Goal: Task Accomplishment & Management: Use online tool/utility

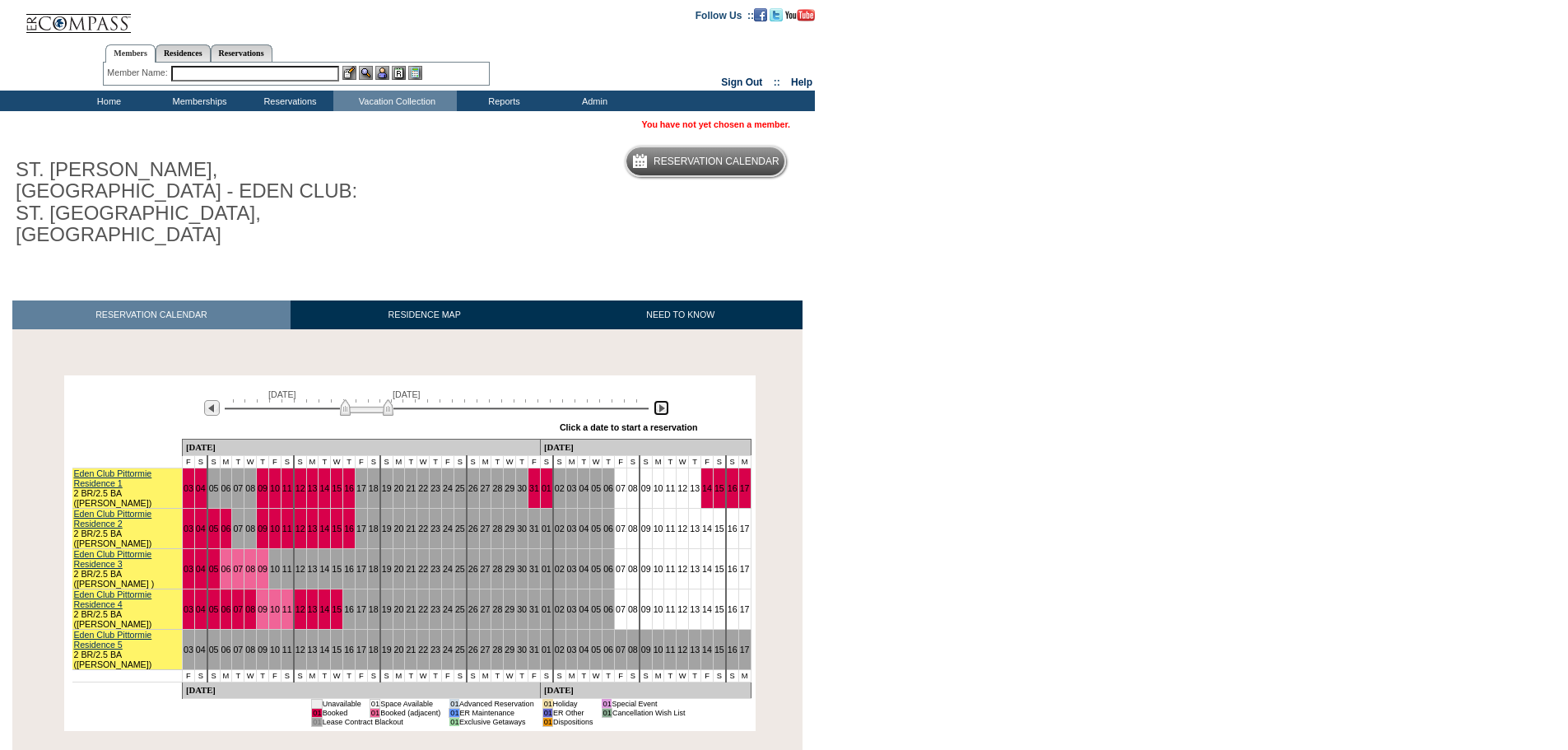
click at [657, 400] on img at bounding box center [661, 407] width 15 height 15
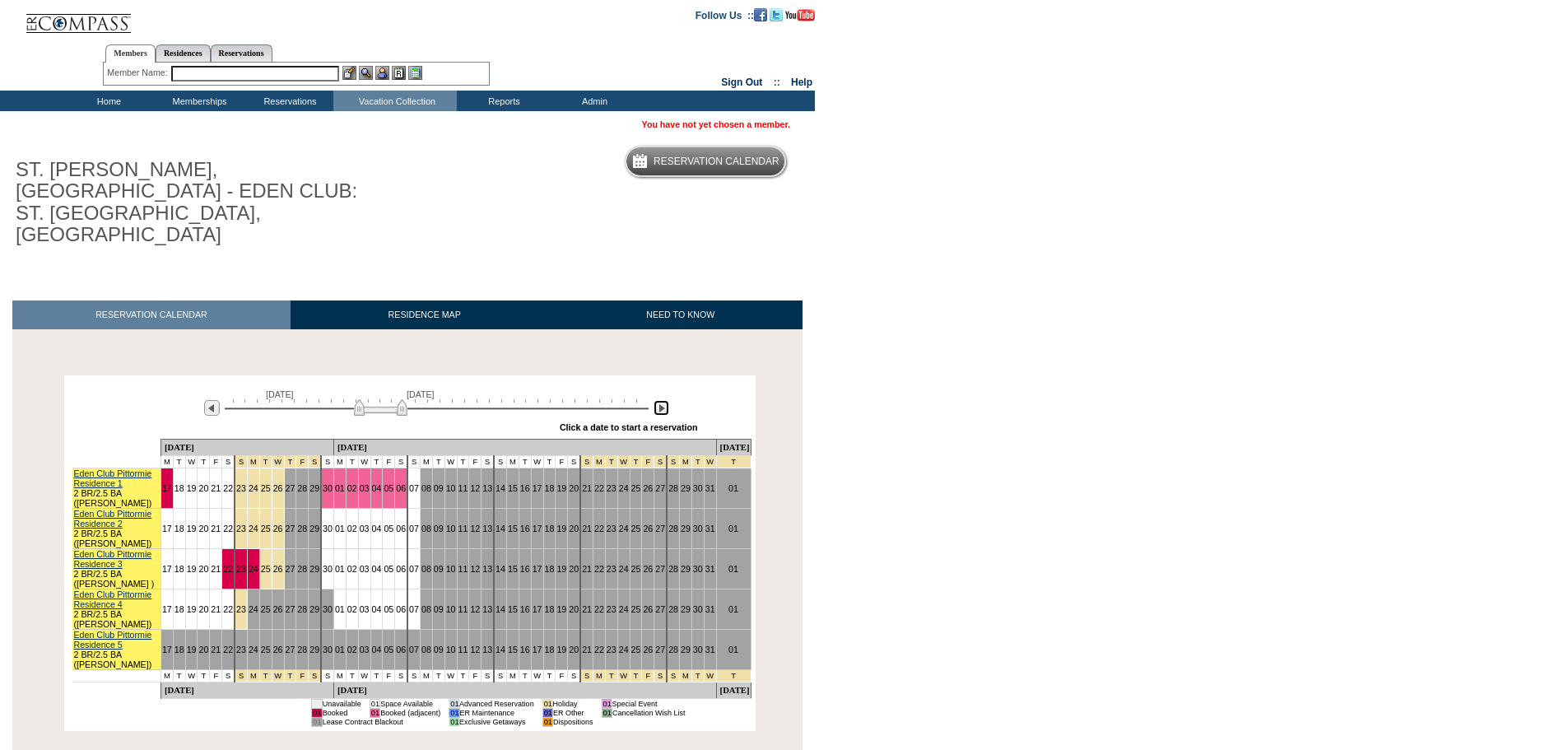
click at [657, 400] on img at bounding box center [661, 407] width 15 height 15
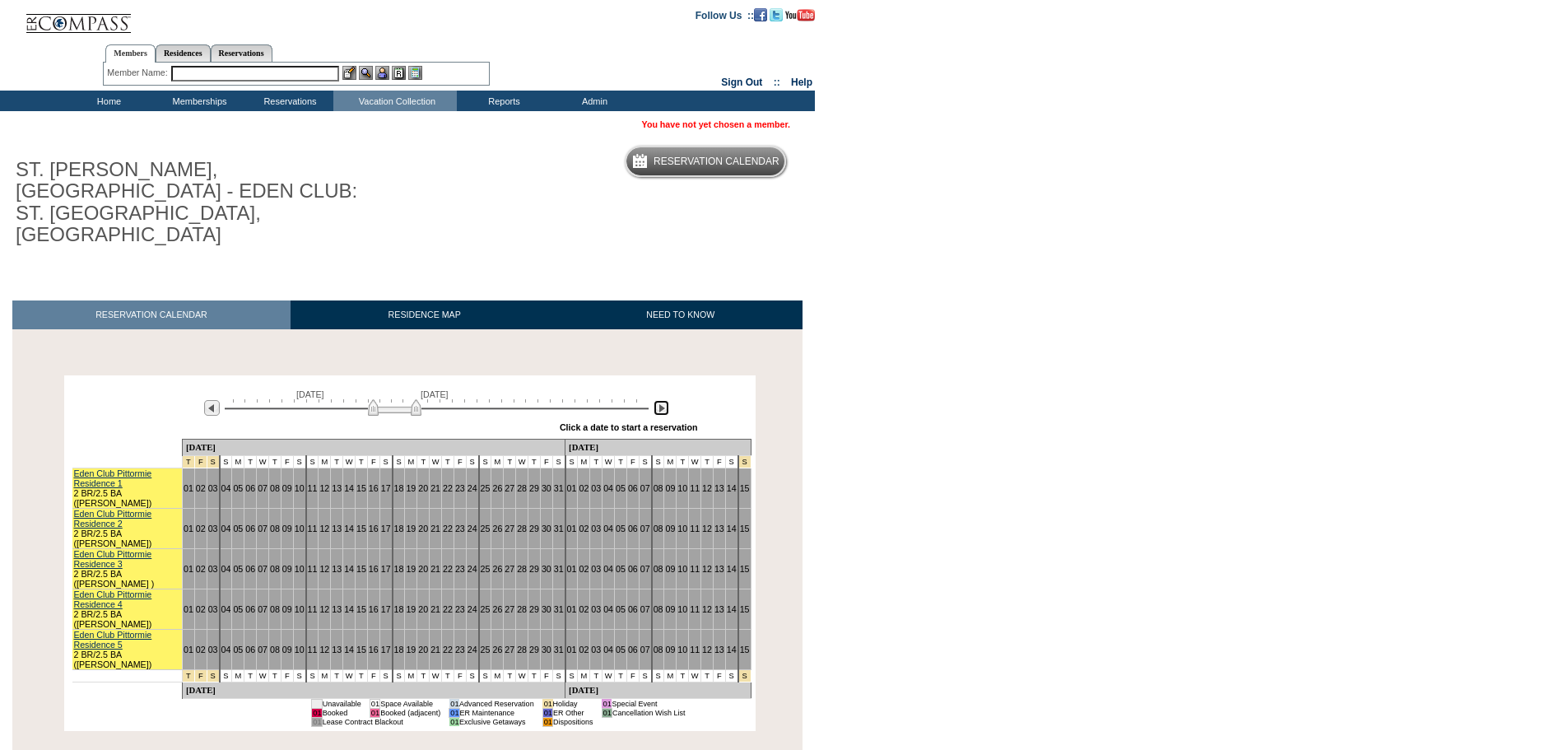
click at [657, 400] on img at bounding box center [661, 407] width 15 height 15
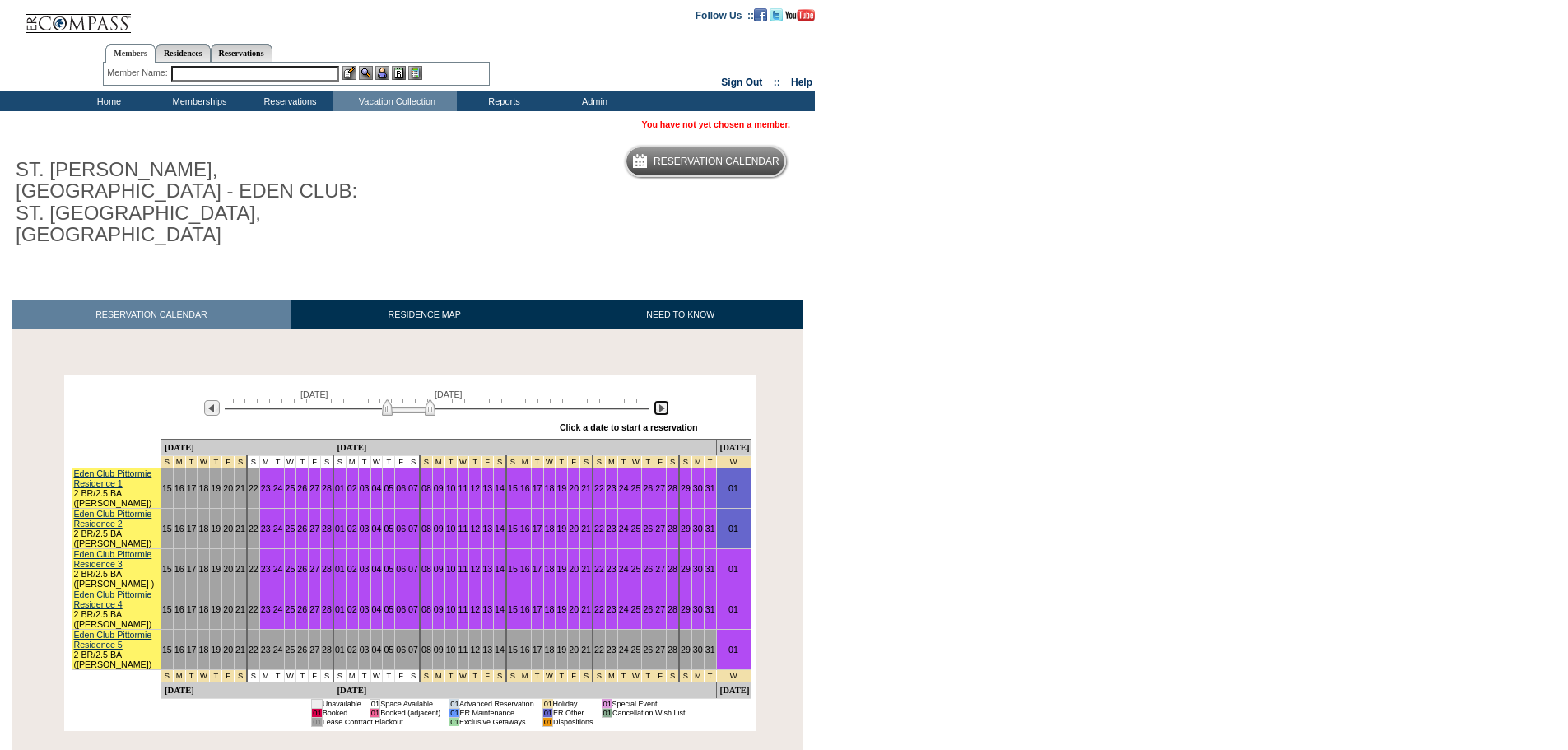
click at [657, 400] on img at bounding box center [661, 407] width 15 height 15
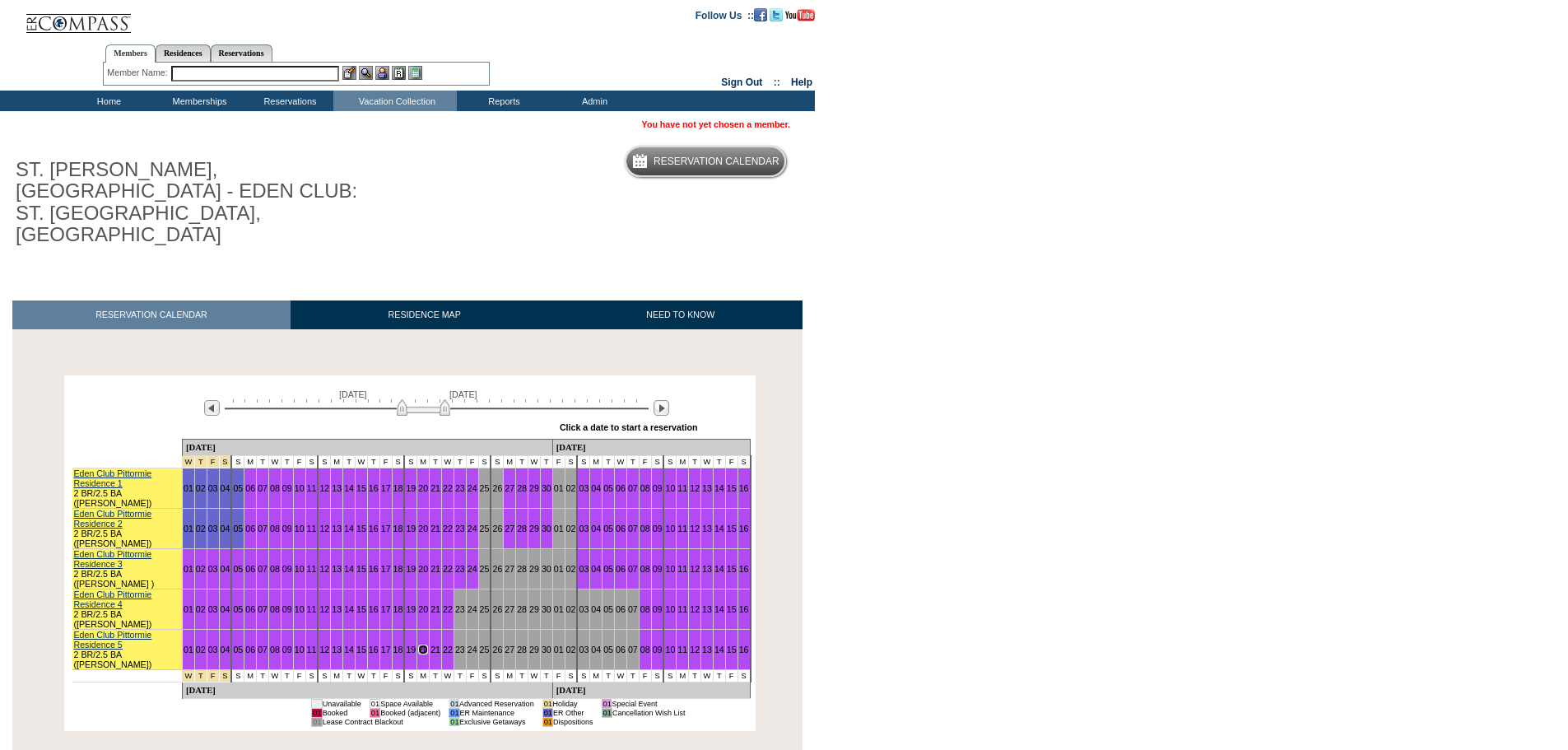
click at [430, 399] on img at bounding box center [423, 407] width 53 height 16
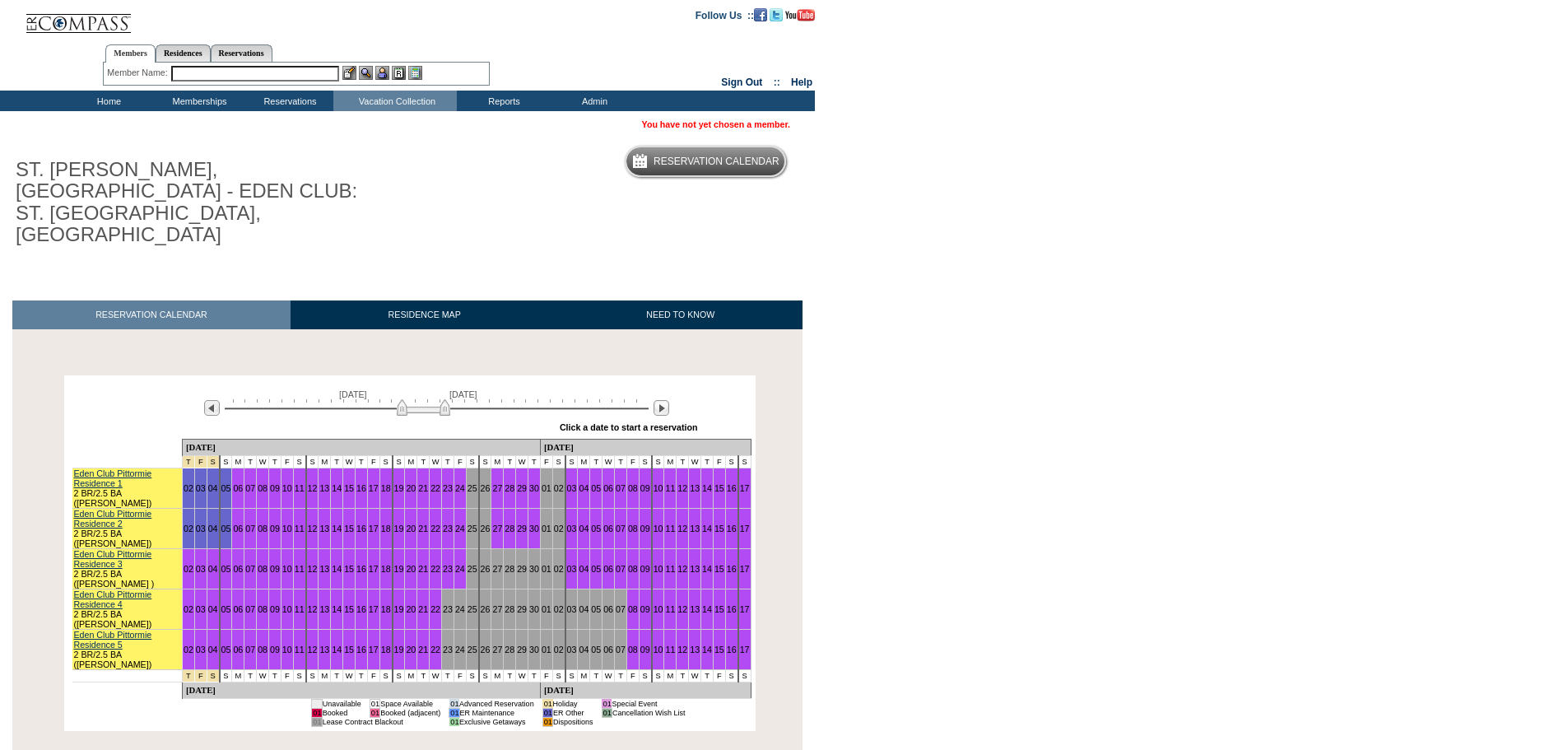
click at [430, 399] on img at bounding box center [423, 407] width 53 height 16
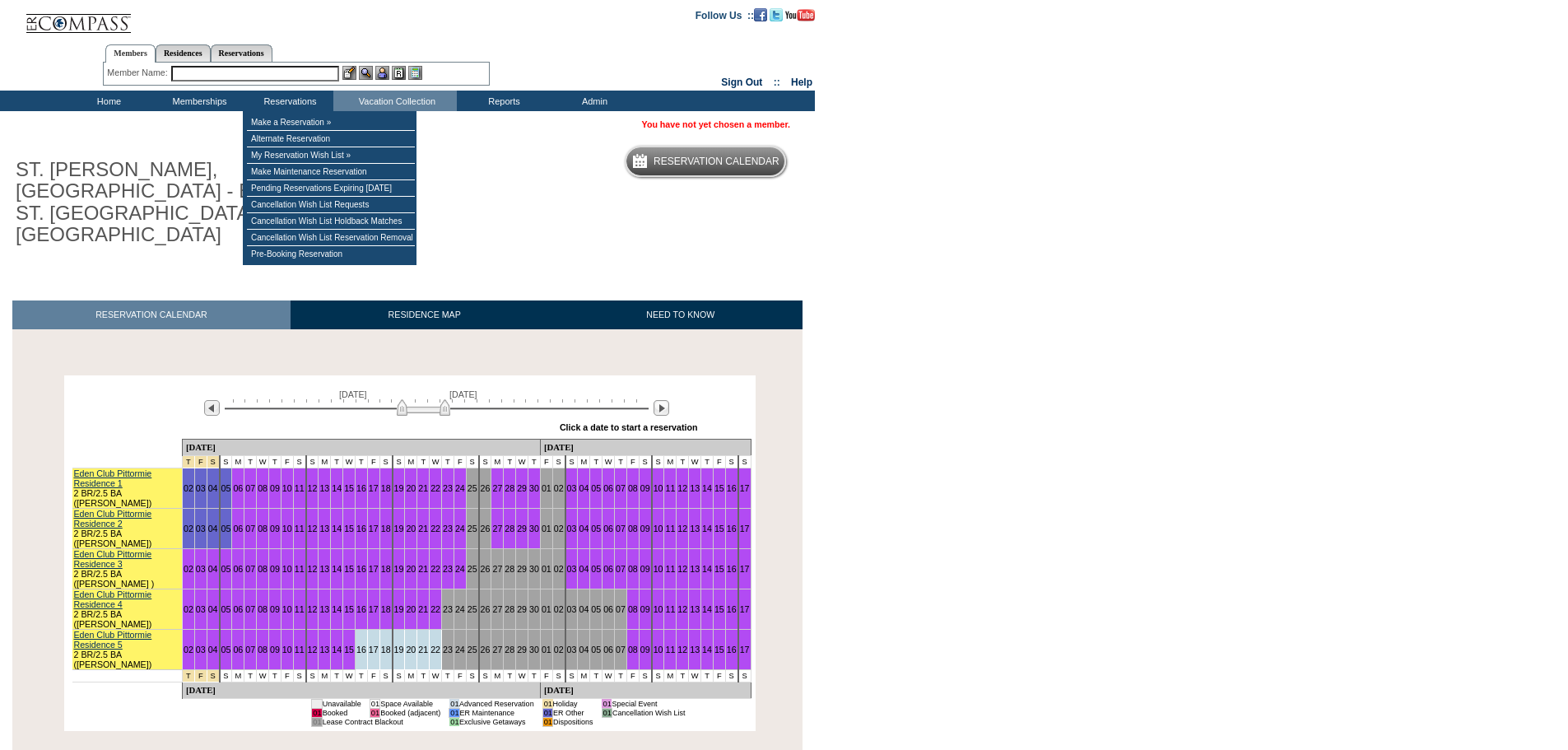
click at [263, 77] on input "text" at bounding box center [254, 73] width 168 height 15
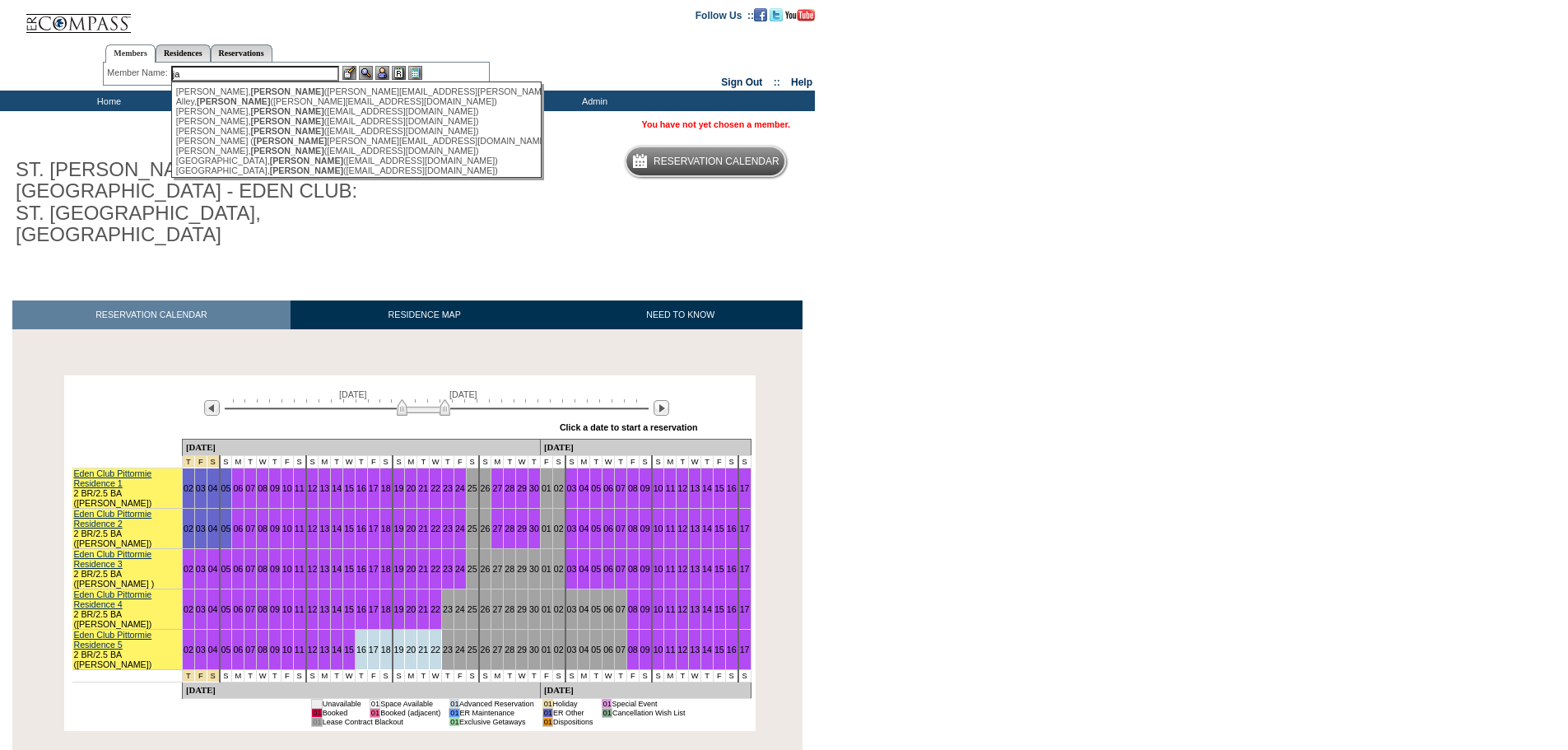
type input "j"
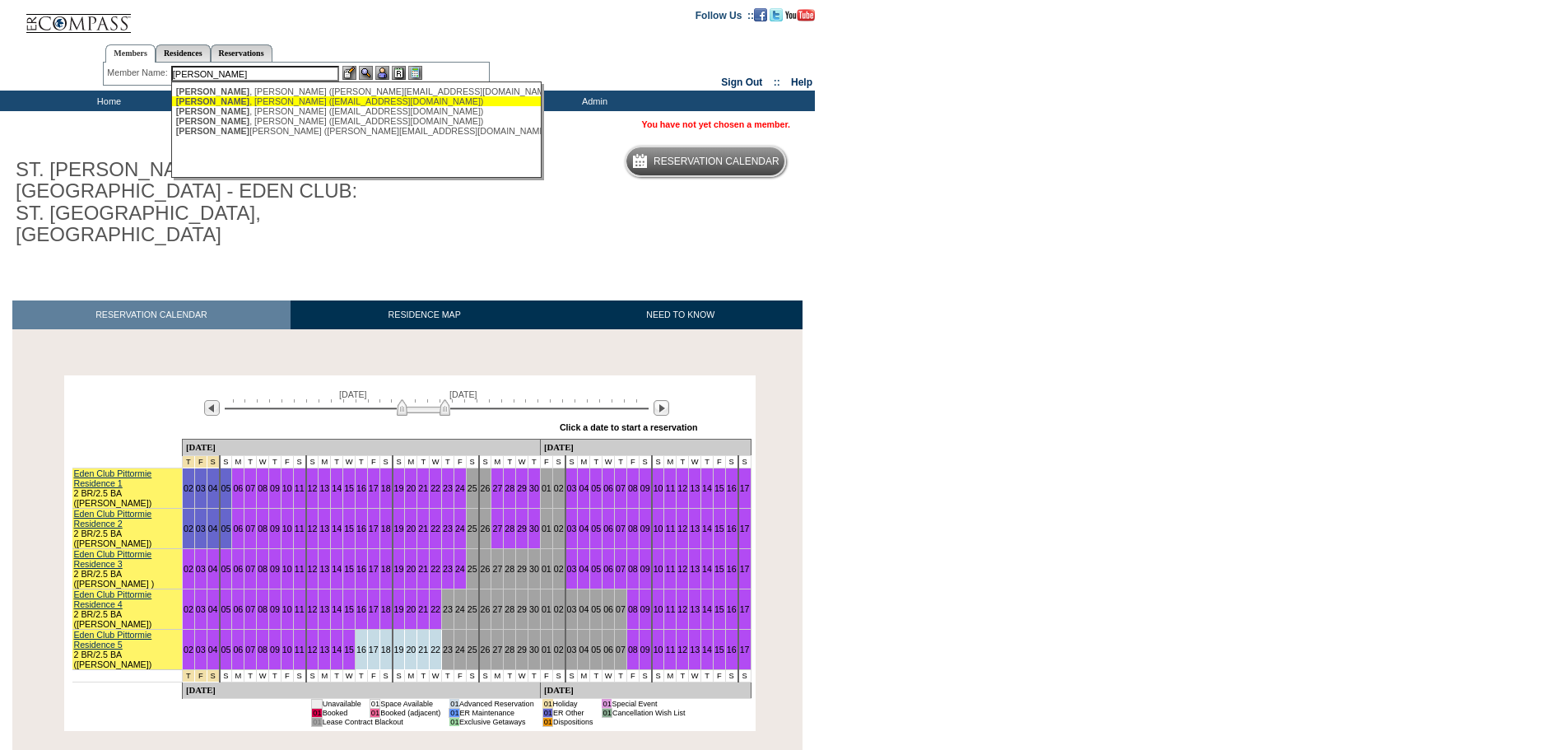
click at [281, 103] on div "Henderson , James (jhenderson@exclusiveresorts.com)" at bounding box center [357, 101] width 362 height 10
type input "Henderson, James (jhenderson@exclusiveresorts.com)"
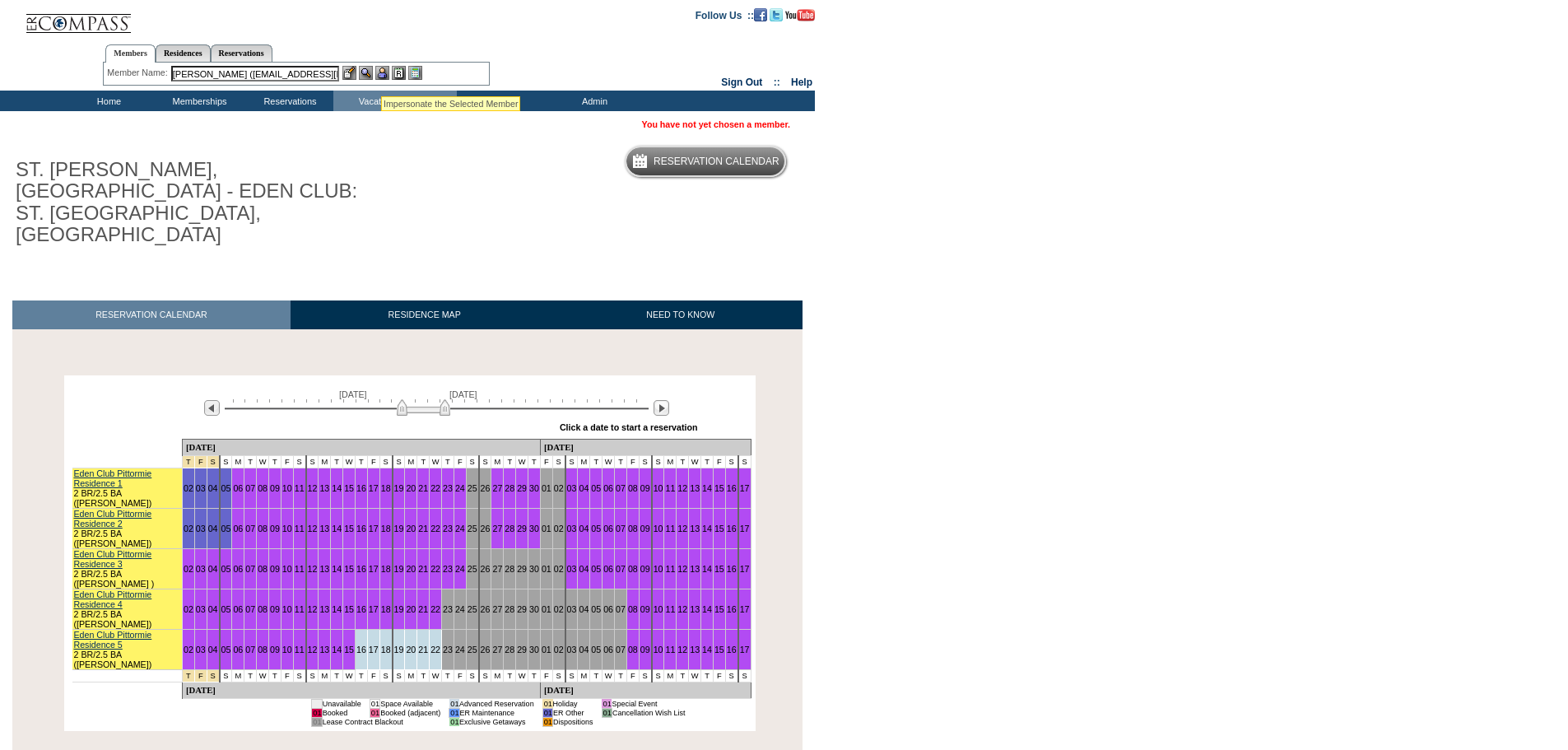
click at [381, 76] on img at bounding box center [382, 73] width 14 height 14
click at [356, 645] on link "16" at bounding box center [361, 649] width 10 height 10
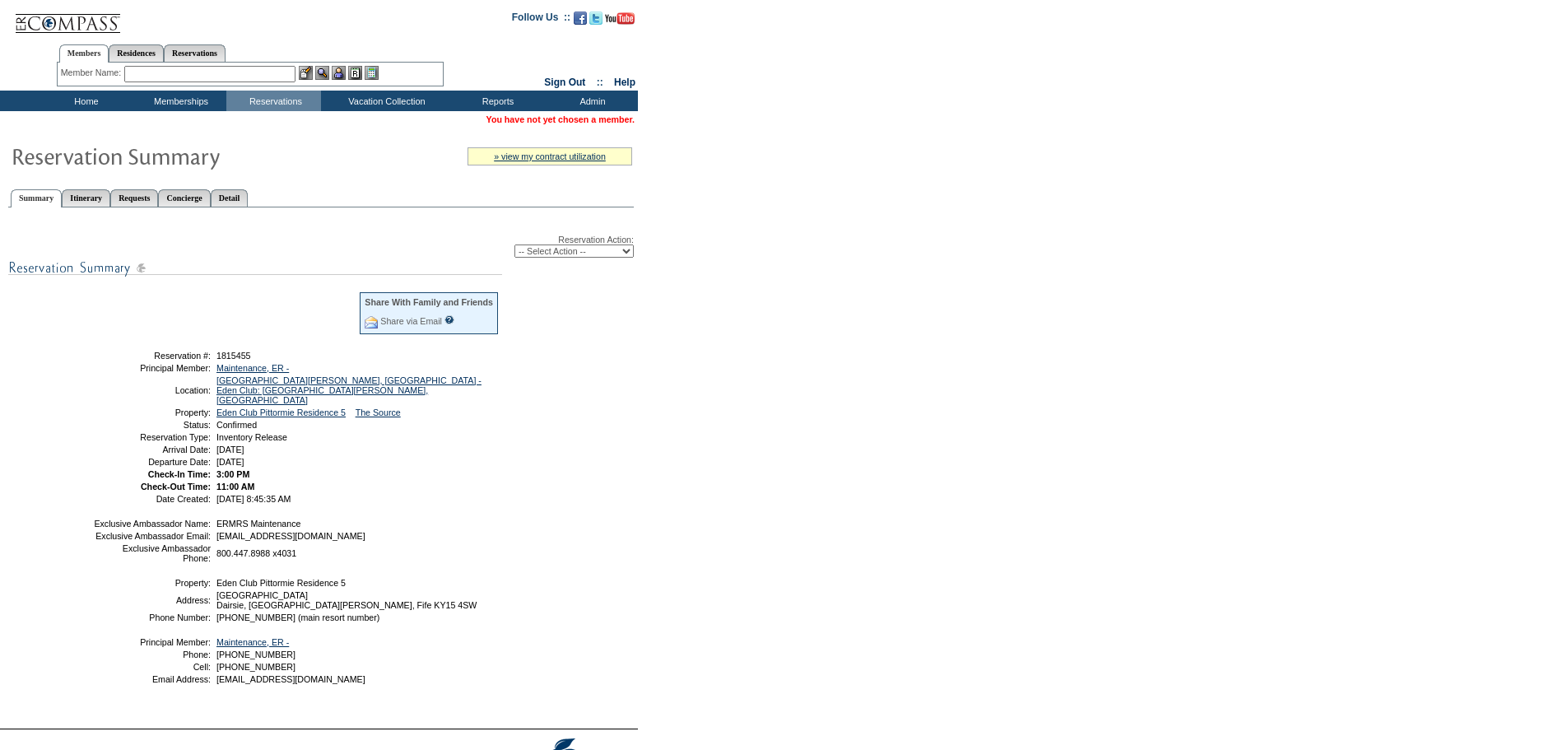
click at [592, 254] on select "-- Select Action -- Modify Reservation Dates Modify Reservation Cost Modify Occ…" at bounding box center [574, 251] width 120 height 13
select select "ChangeDates"
click at [514, 247] on select "-- Select Action -- Modify Reservation Dates Modify Reservation Cost Modify Occ…" at bounding box center [574, 251] width 120 height 13
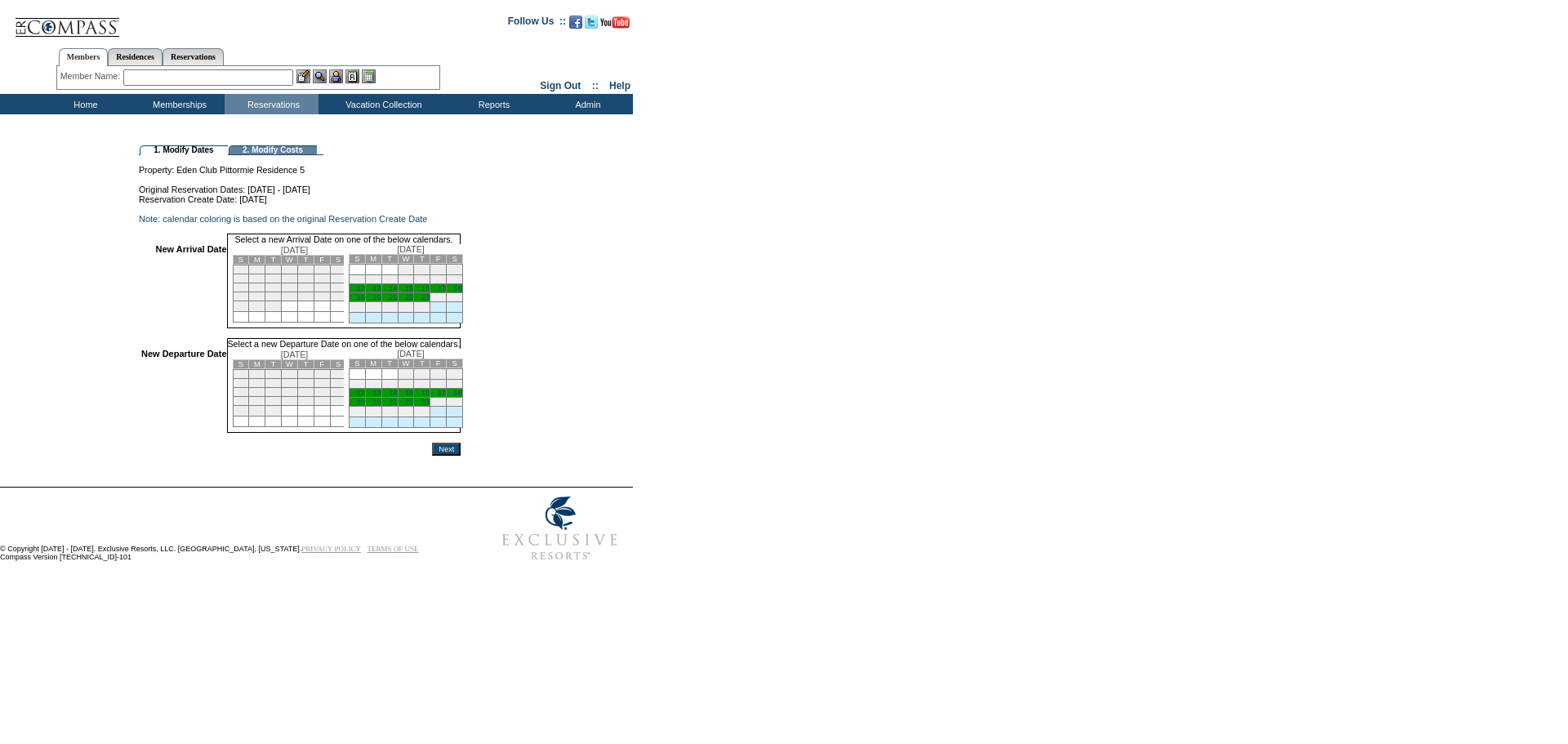
click at [364, 293] on link "12" at bounding box center [360, 288] width 8 height 8
click at [429, 399] on link "16" at bounding box center [425, 394] width 8 height 8
click at [460, 459] on input "Next" at bounding box center [446, 452] width 29 height 13
